Goal: Task Accomplishment & Management: Complete application form

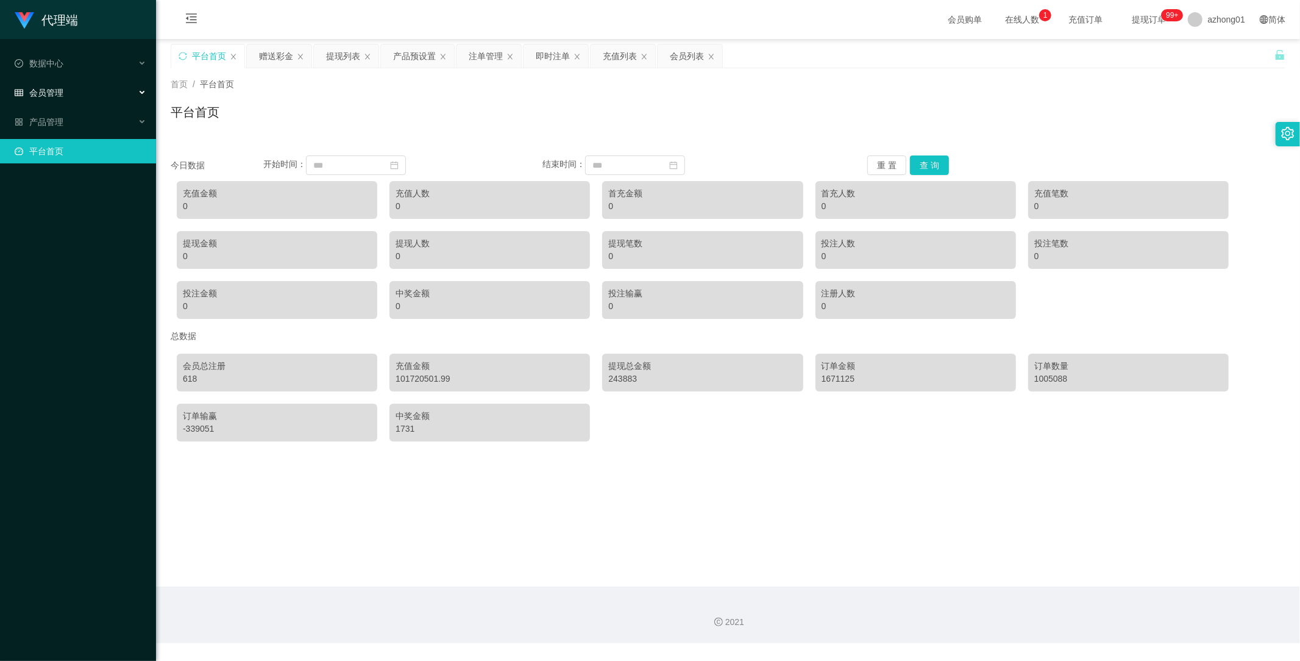
click at [62, 93] on span "会员管理" at bounding box center [39, 93] width 49 height 10
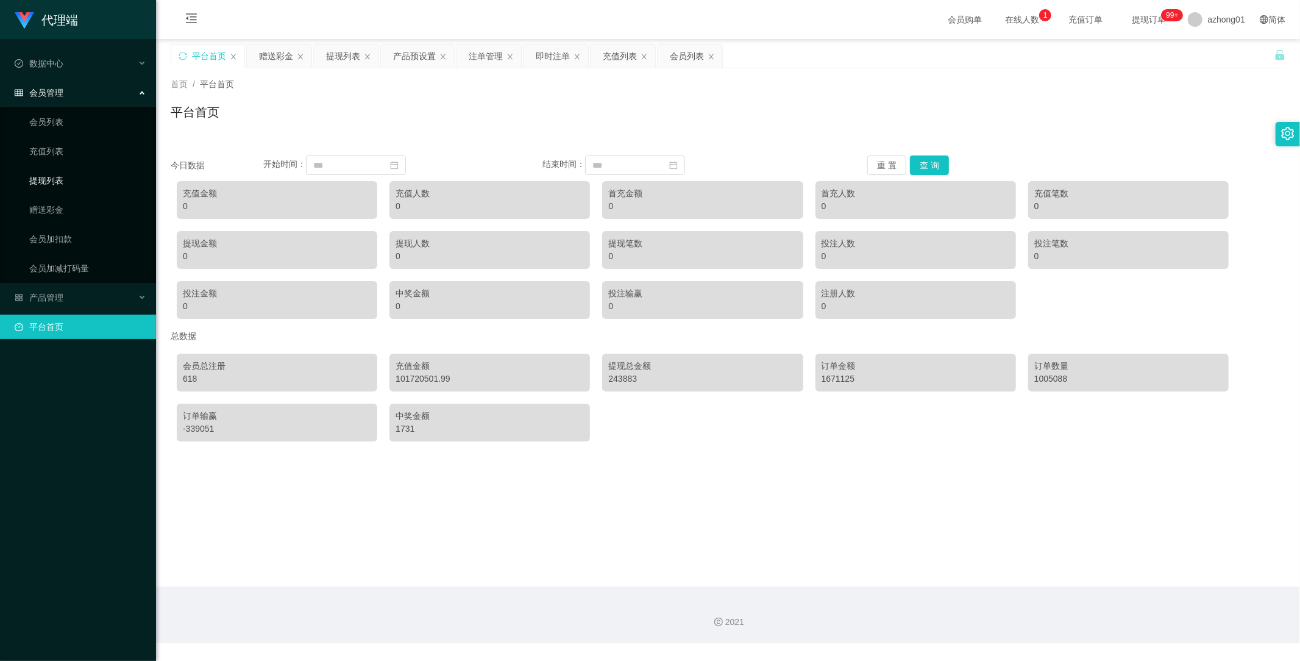
click at [64, 179] on link "提现列表" at bounding box center [87, 180] width 117 height 24
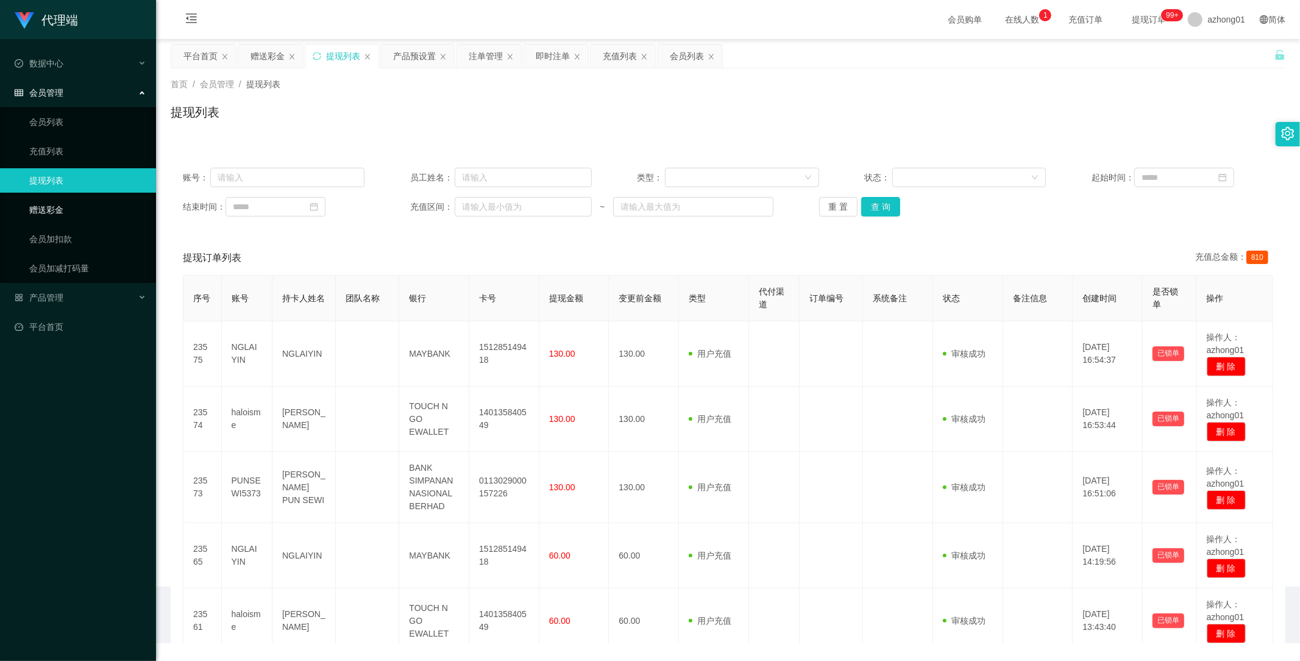
drag, startPoint x: 57, startPoint y: 202, endPoint x: 77, endPoint y: 217, distance: 25.2
click at [57, 202] on link "赠送彩金" at bounding box center [87, 210] width 117 height 24
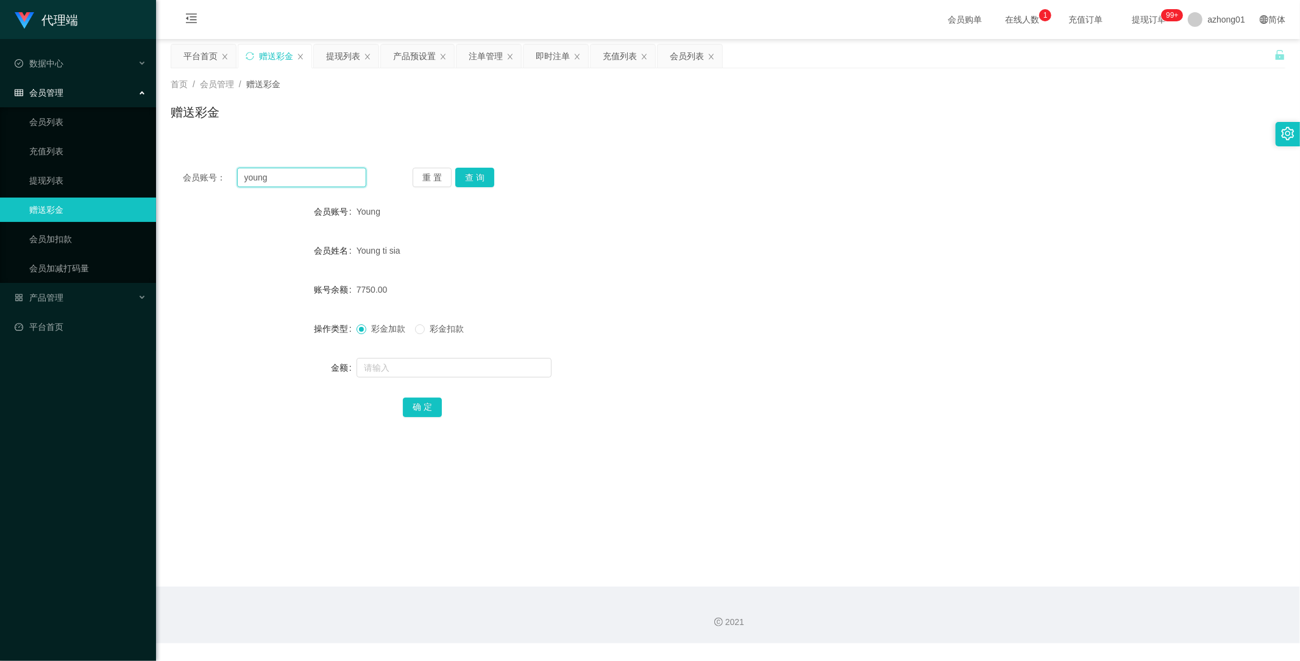
drag, startPoint x: 305, startPoint y: 177, endPoint x: 223, endPoint y: 174, distance: 83.0
click at [220, 172] on div "会员账号： young" at bounding box center [275, 178] width 184 height 20
paste input "jinqiu23"
type input "jinqiu23"
click at [470, 180] on button "查 询" at bounding box center [474, 178] width 39 height 20
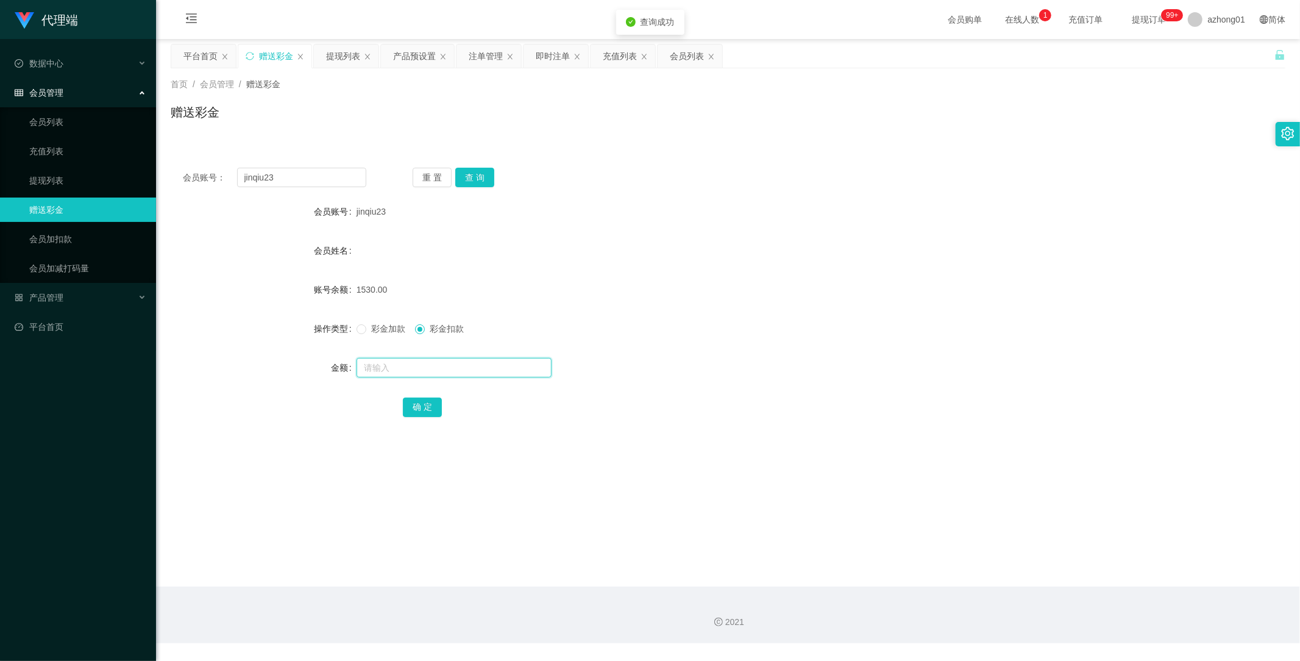
click at [407, 366] on input "text" at bounding box center [454, 368] width 195 height 20
type input "1500"
click at [415, 413] on button "确 定" at bounding box center [422, 408] width 39 height 20
click at [399, 363] on input "text" at bounding box center [454, 368] width 195 height 20
type input "30"
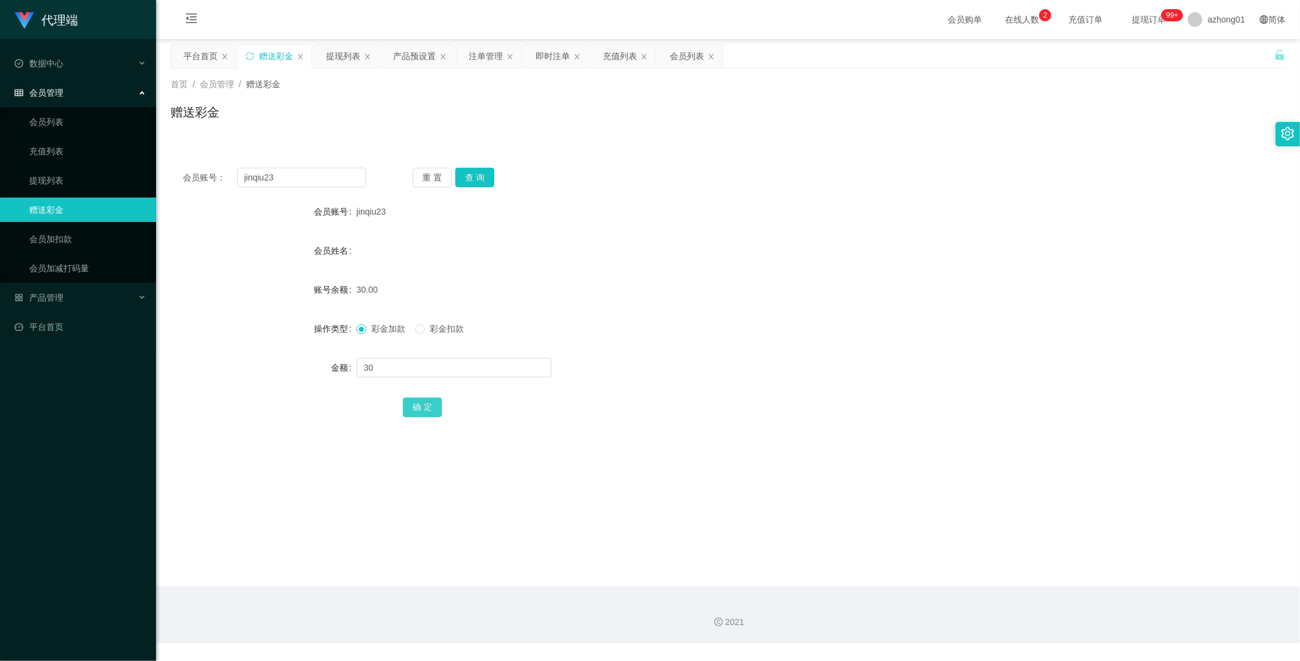
click at [421, 413] on button "确 定" at bounding box center [422, 408] width 39 height 20
